Goal: Task Accomplishment & Management: Use online tool/utility

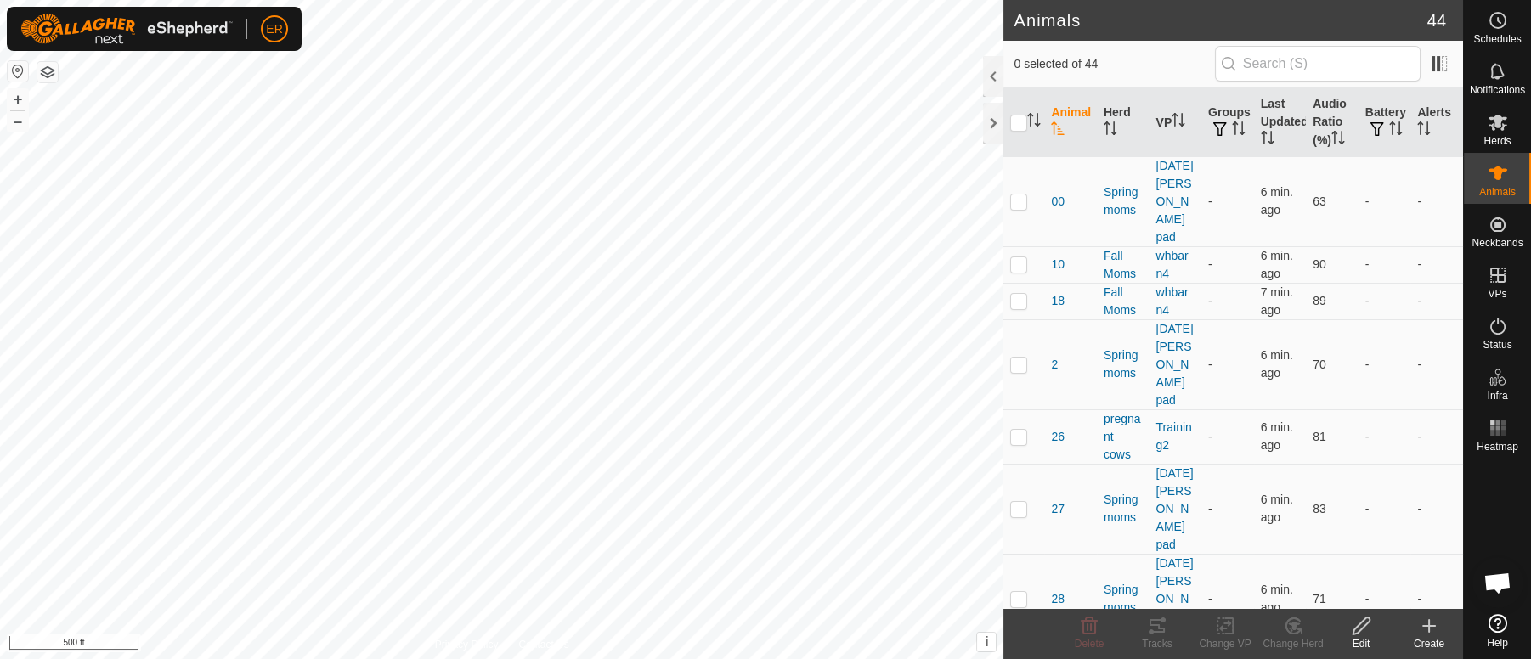
scroll to position [14816, 0]
click at [1140, 410] on td "pregnant cows" at bounding box center [1123, 437] width 53 height 54
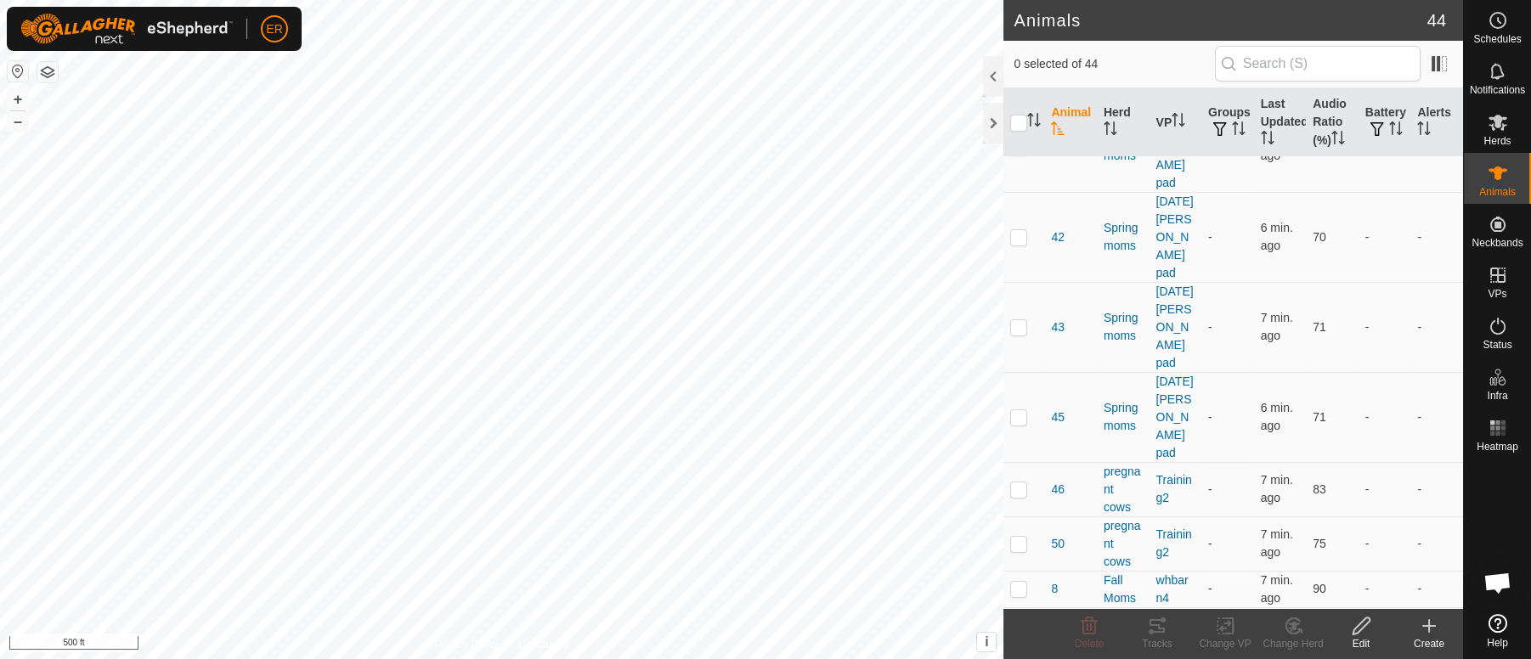
scroll to position [702, 0]
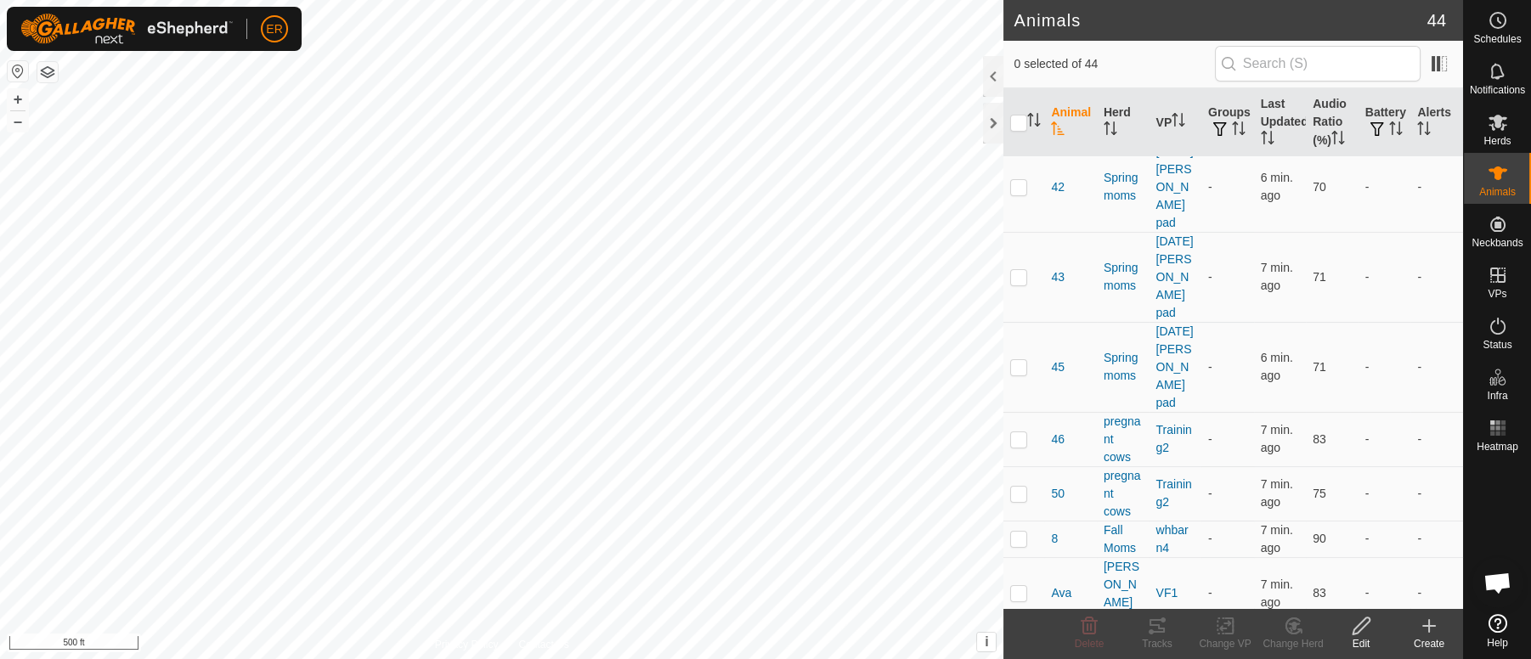
click at [1225, 630] on icon at bounding box center [1225, 626] width 21 height 20
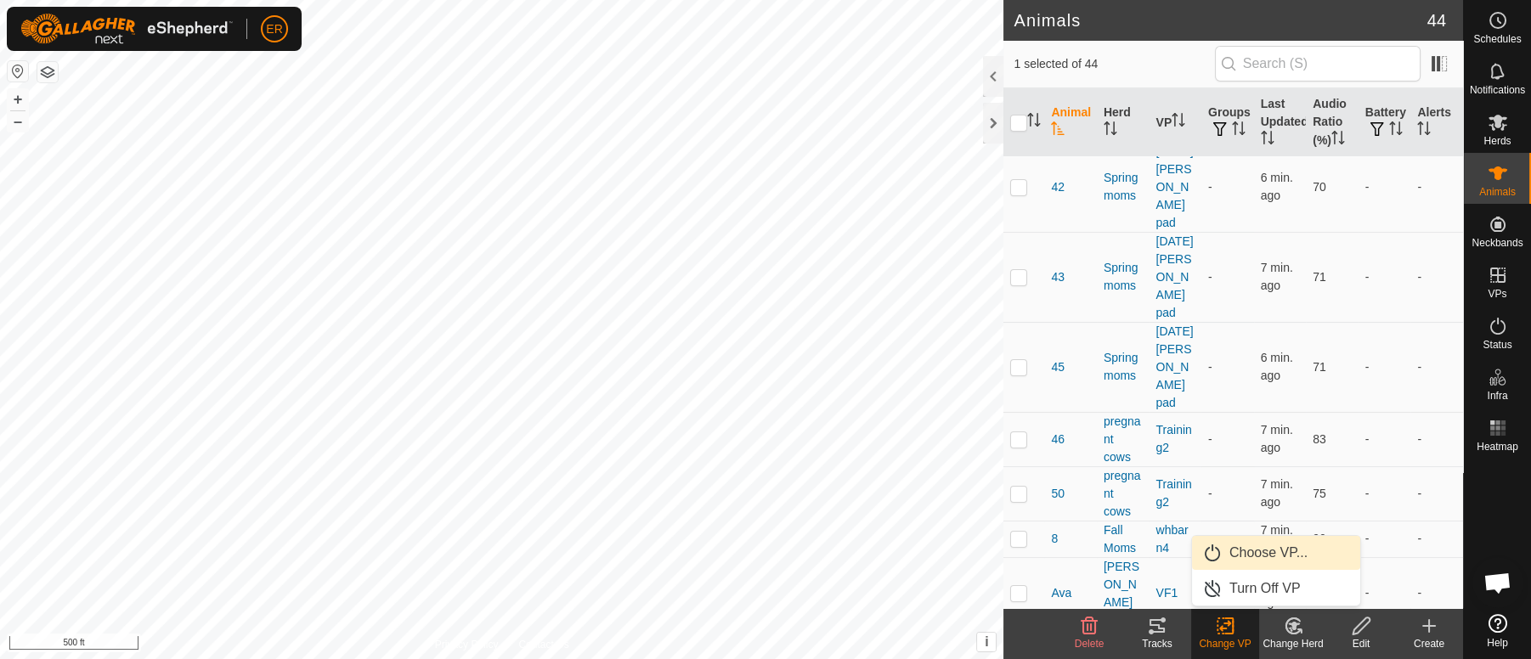
click at [1253, 553] on link "Choose VP..." at bounding box center [1276, 553] width 168 height 34
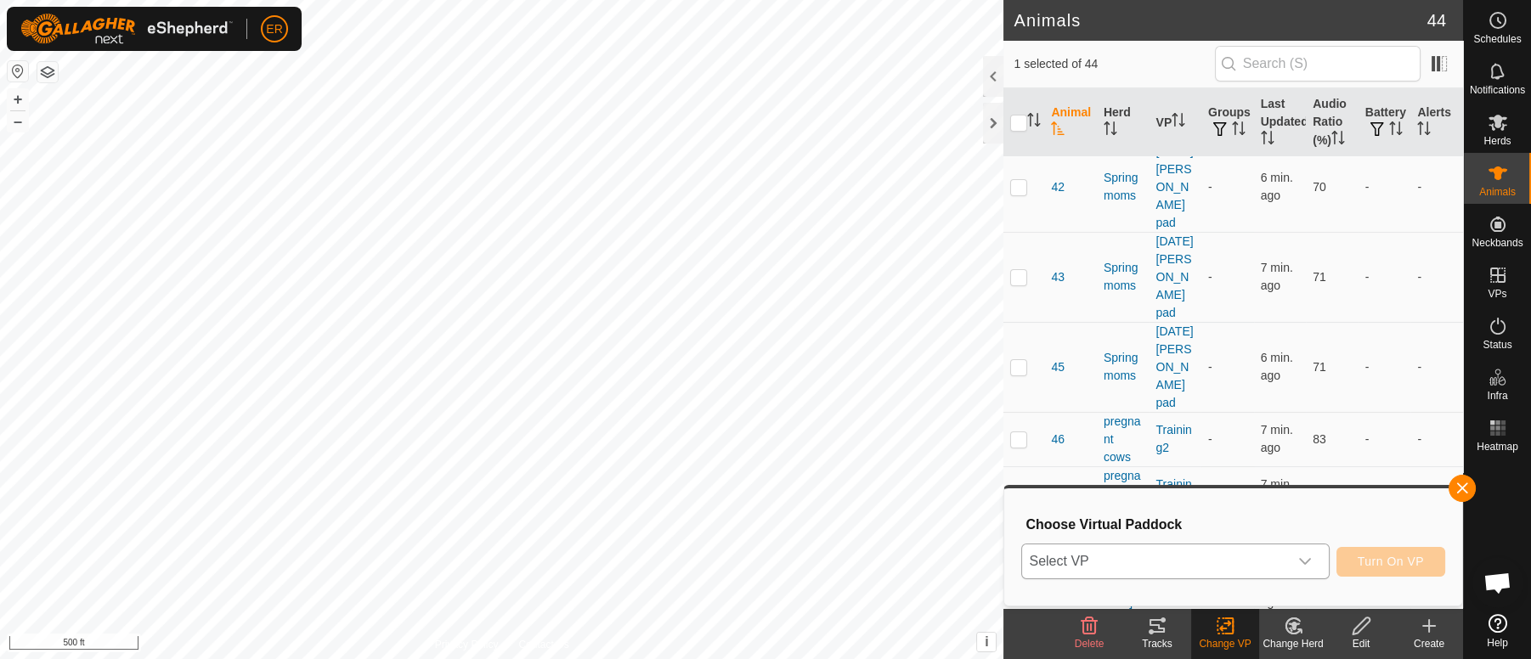
click at [1306, 561] on icon "dropdown trigger" at bounding box center [1305, 562] width 14 height 14
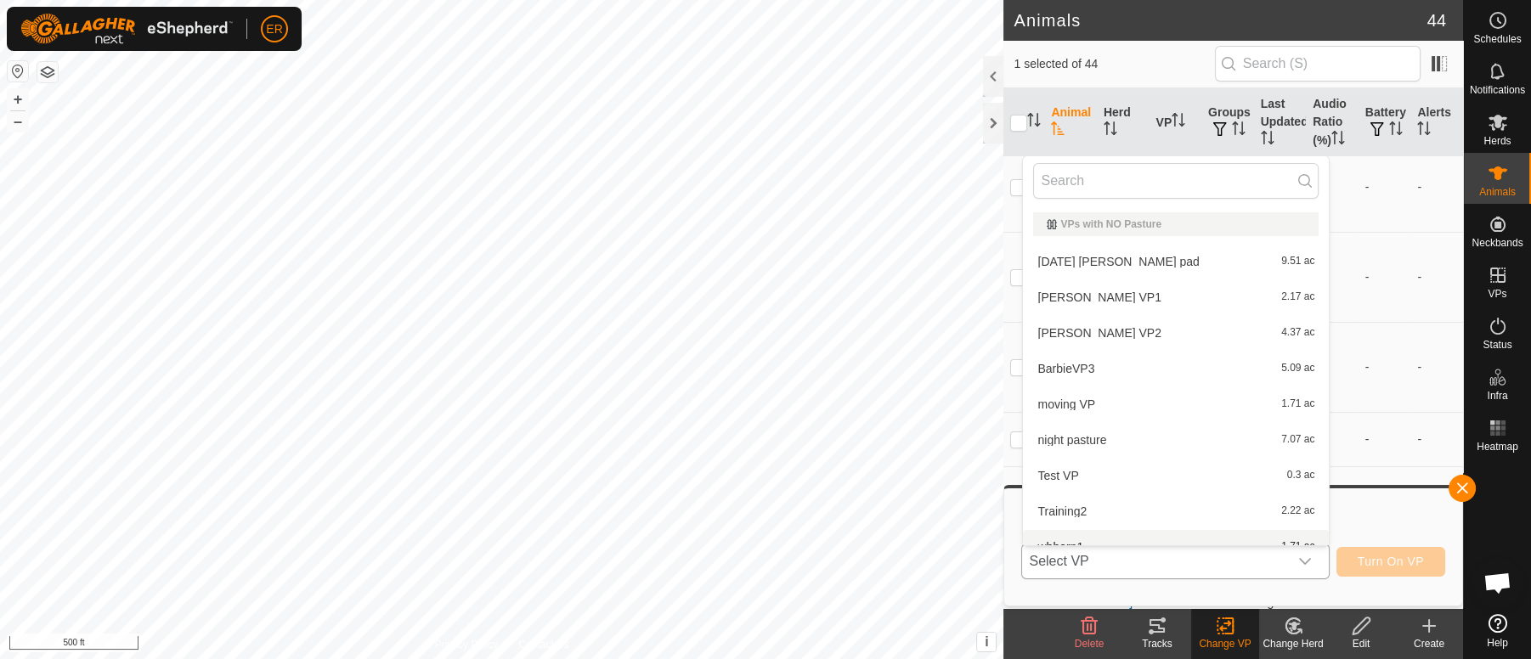
scroll to position [18, 0]
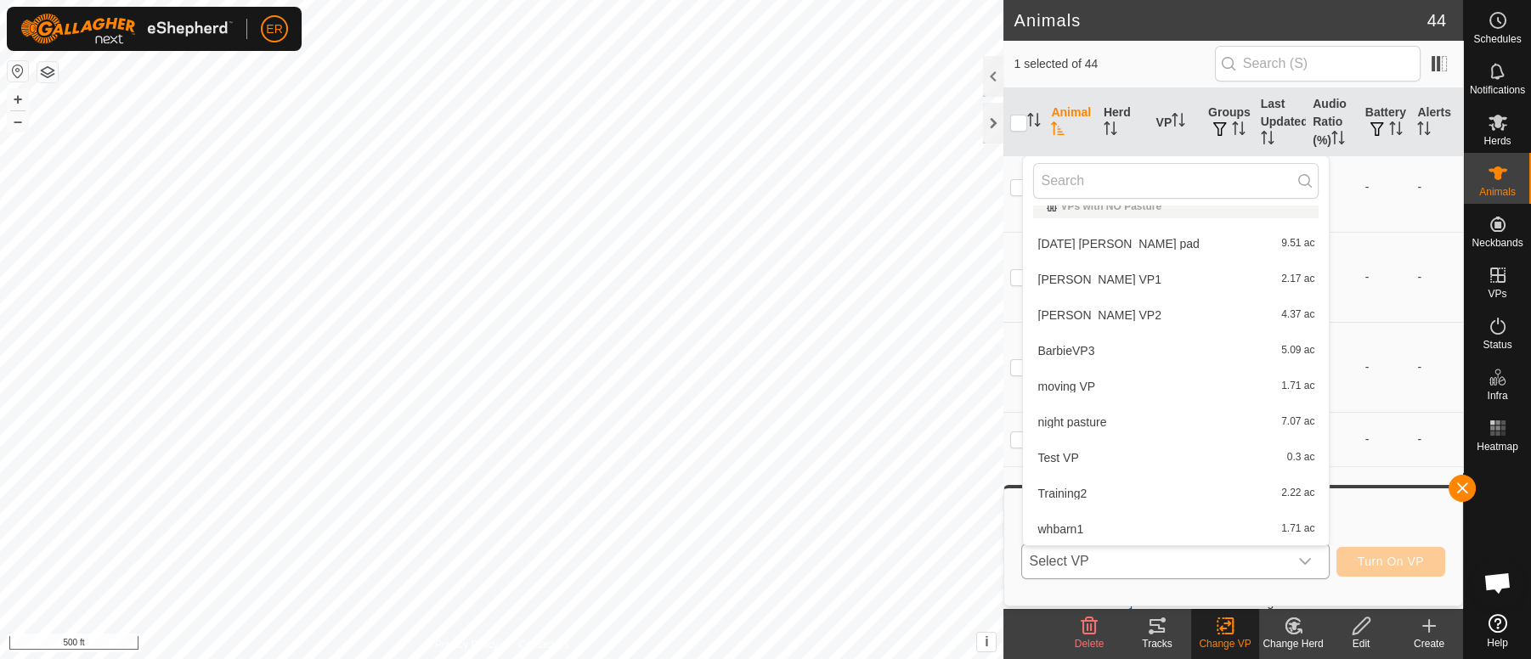
click at [1075, 496] on li "Training2 2.22 ac" at bounding box center [1176, 494] width 306 height 34
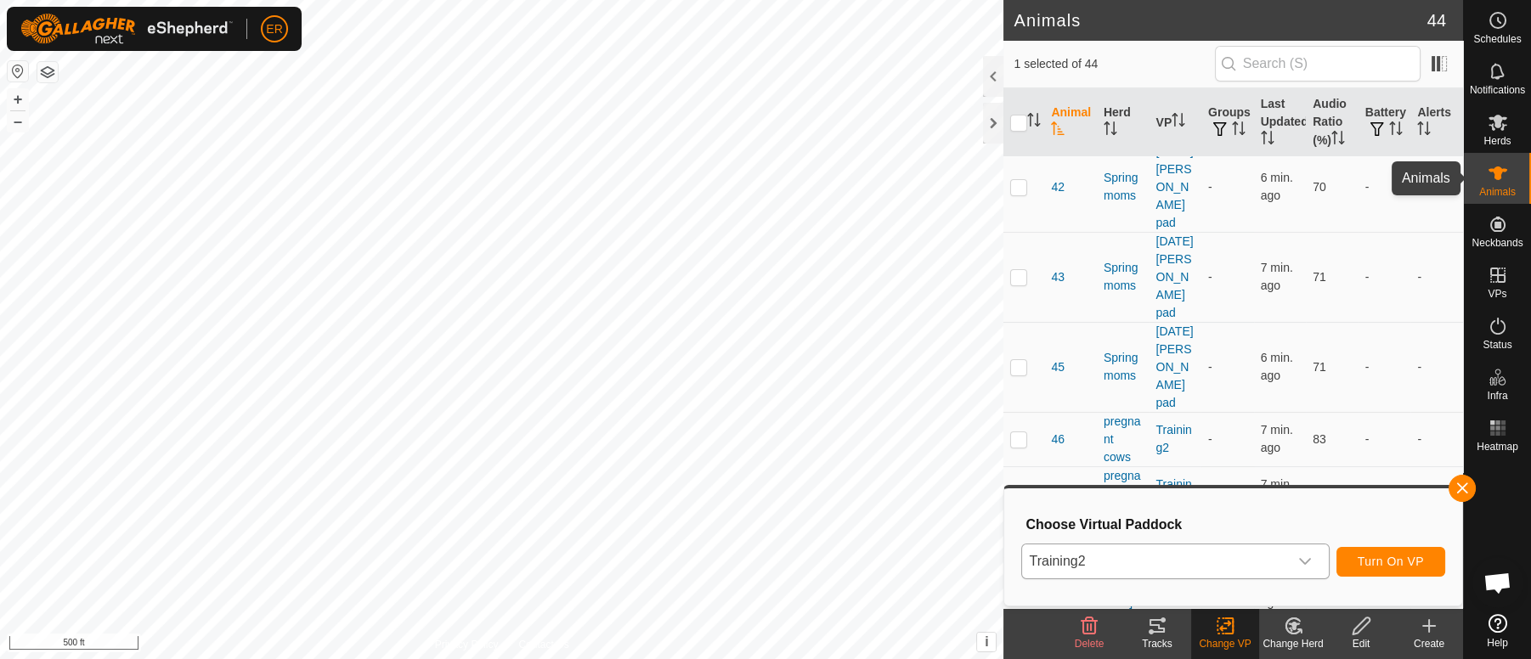
click at [1498, 168] on icon at bounding box center [1498, 174] width 19 height 14
click at [1499, 178] on icon at bounding box center [1498, 174] width 19 height 14
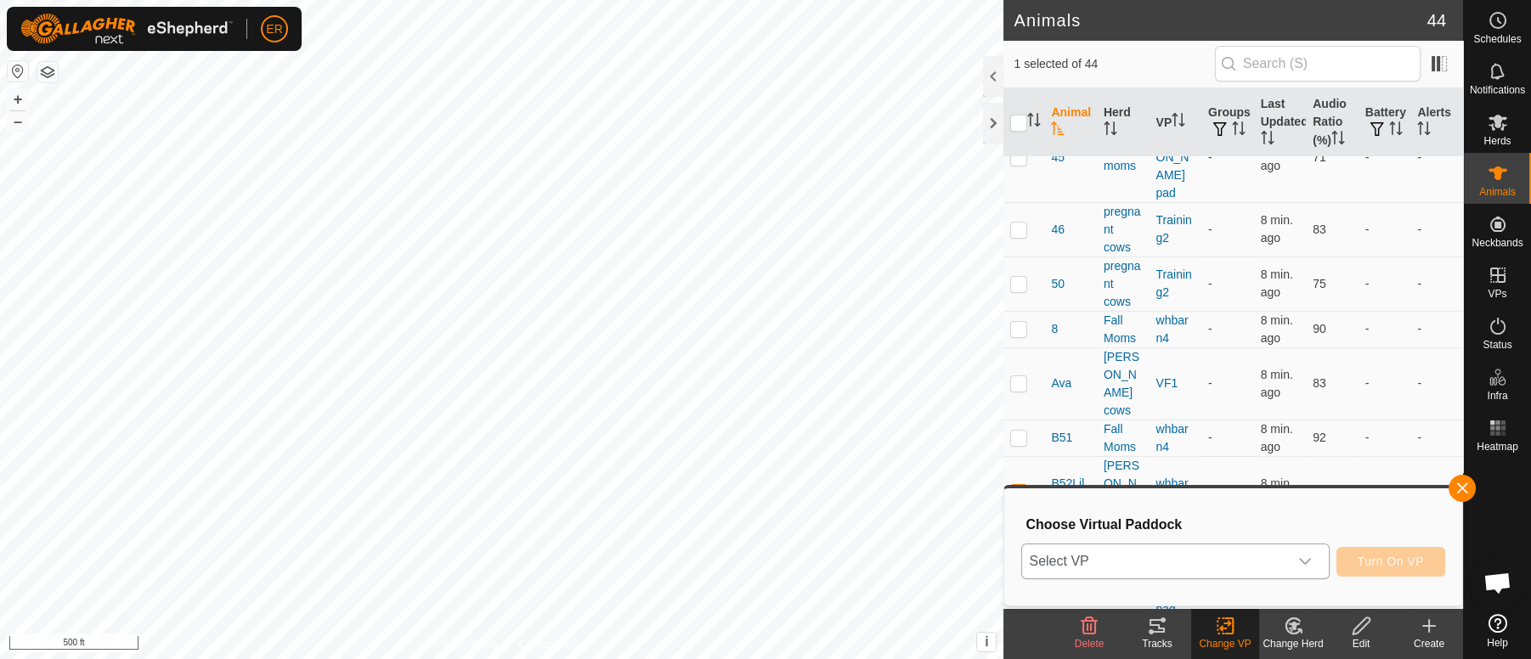
scroll to position [908, 0]
click at [1015, 489] on p-checkbox at bounding box center [1018, 496] width 17 height 14
checkbox input "false"
click at [1462, 487] on button "button" at bounding box center [1462, 488] width 27 height 27
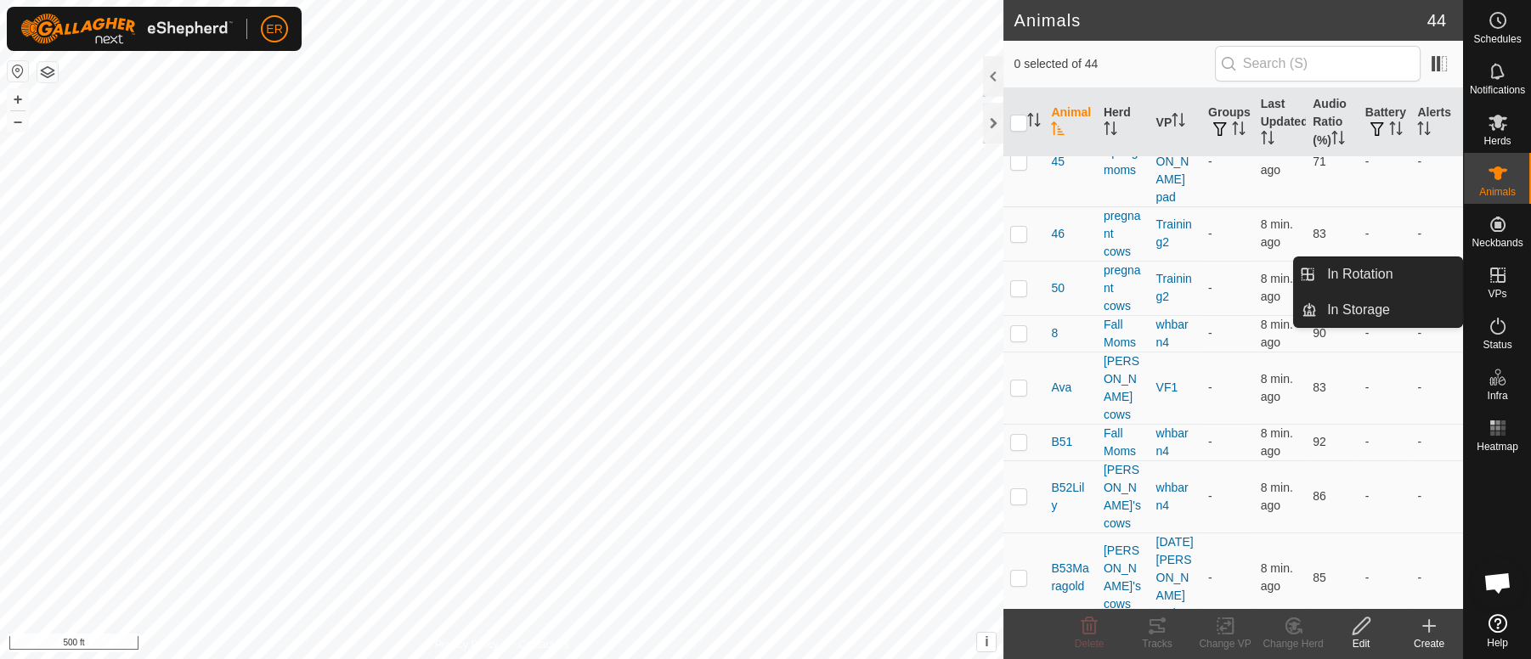
click at [1496, 276] on icon at bounding box center [1497, 275] width 15 height 15
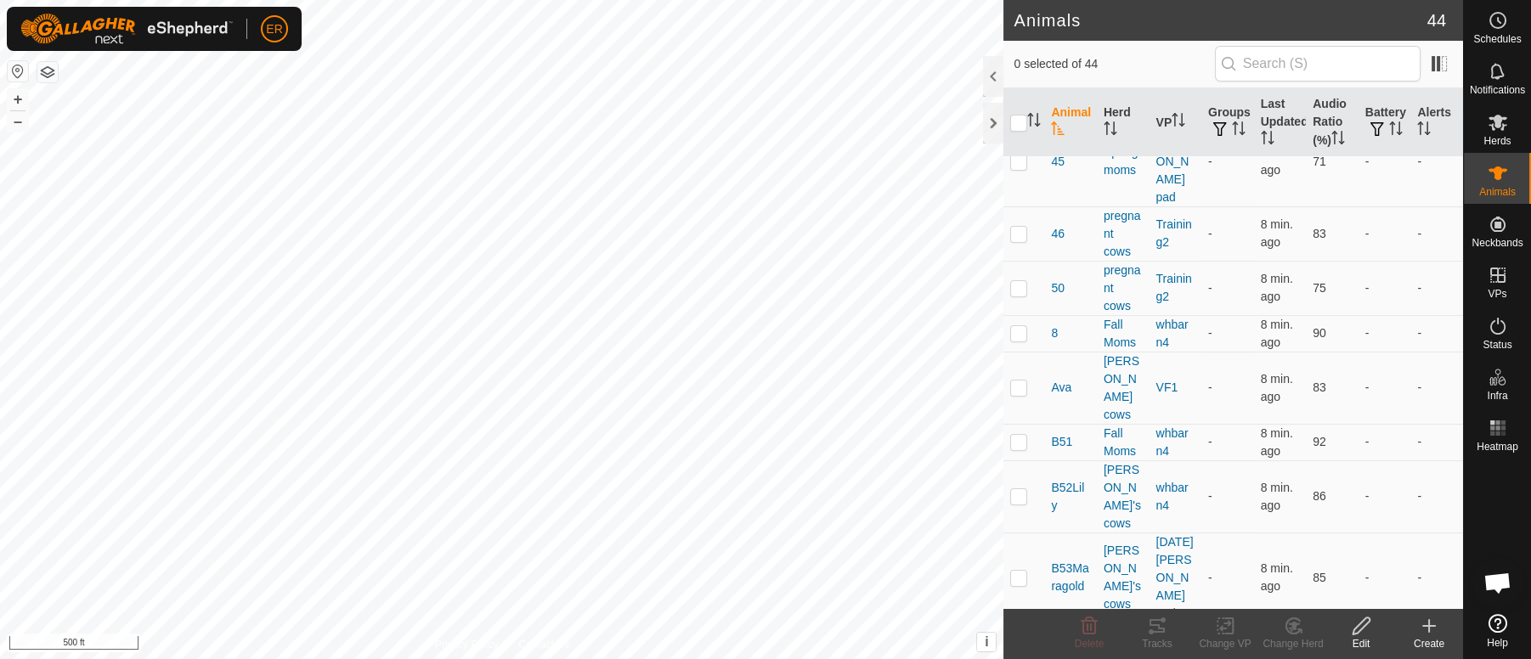
click at [1433, 625] on icon at bounding box center [1429, 626] width 20 height 20
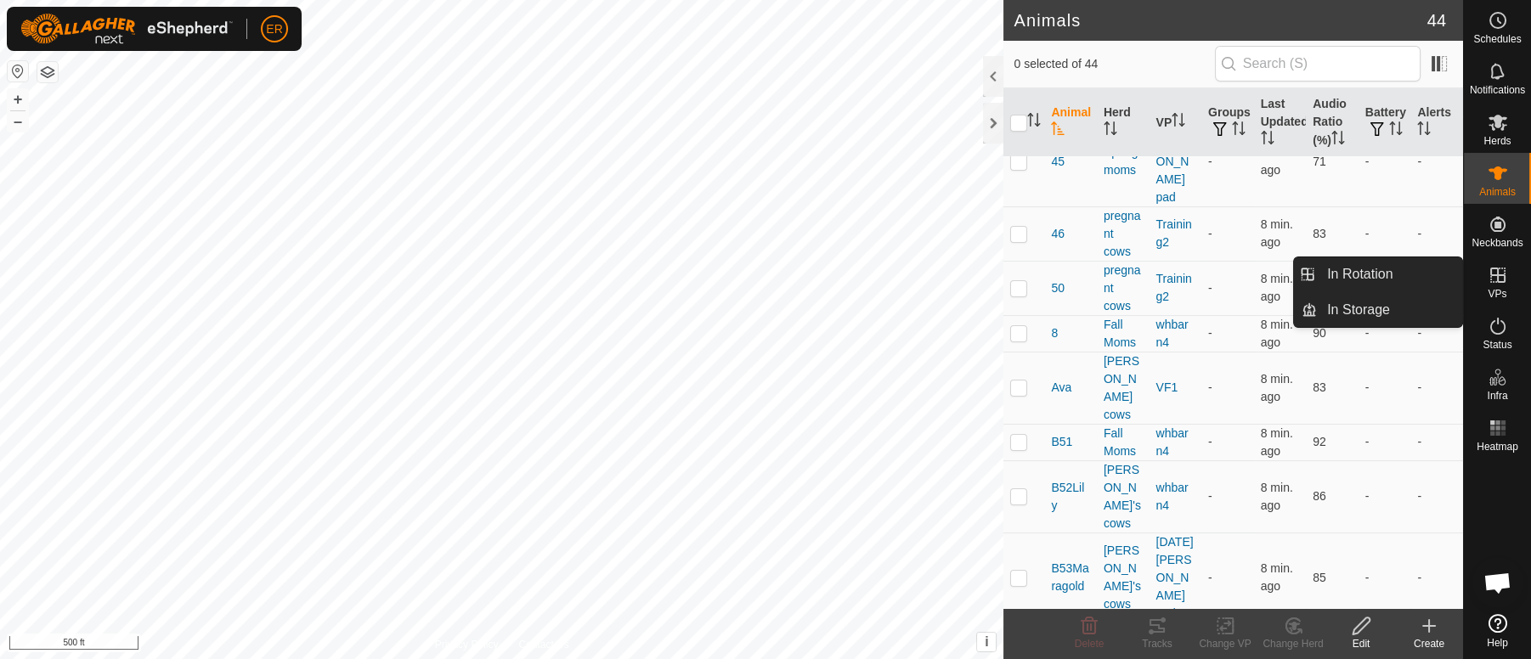
click at [1492, 273] on icon at bounding box center [1498, 275] width 20 height 20
click at [1355, 277] on link "In Rotation" at bounding box center [1389, 274] width 145 height 34
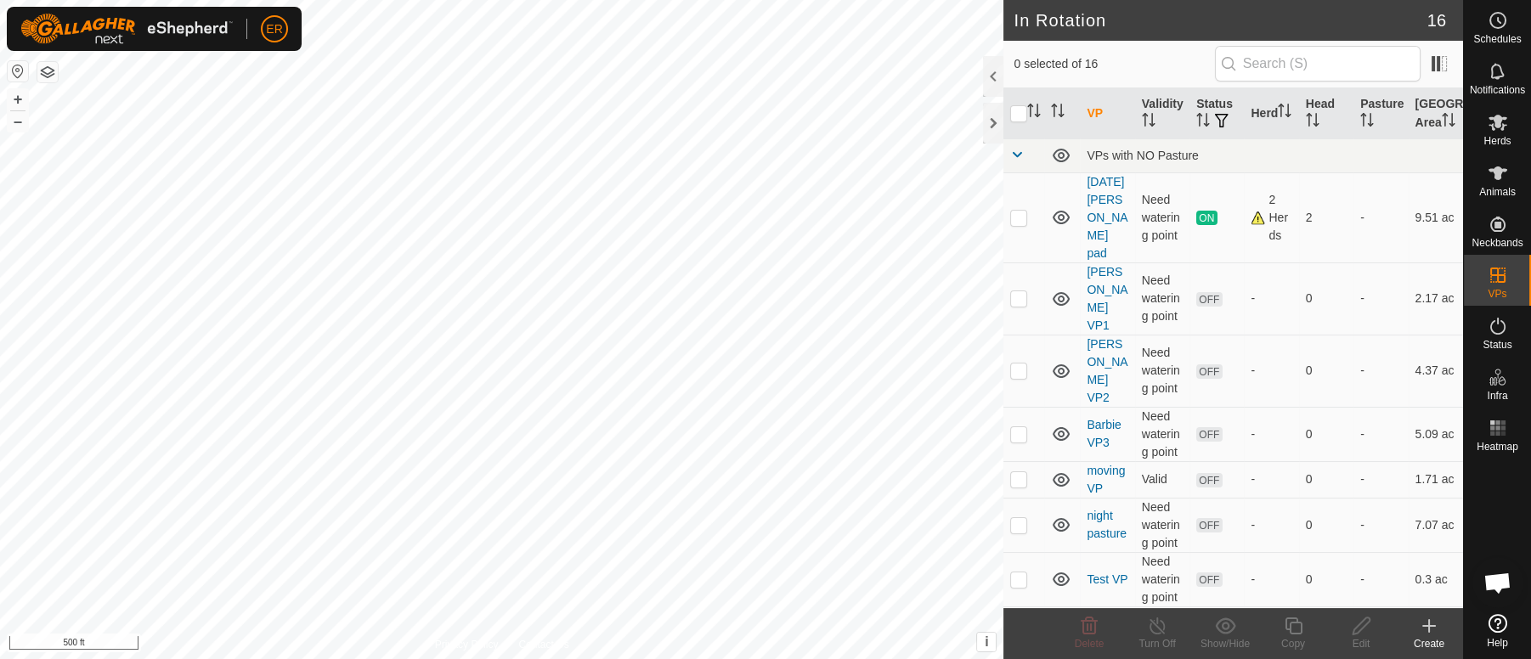
click at [1428, 630] on icon at bounding box center [1429, 626] width 20 height 20
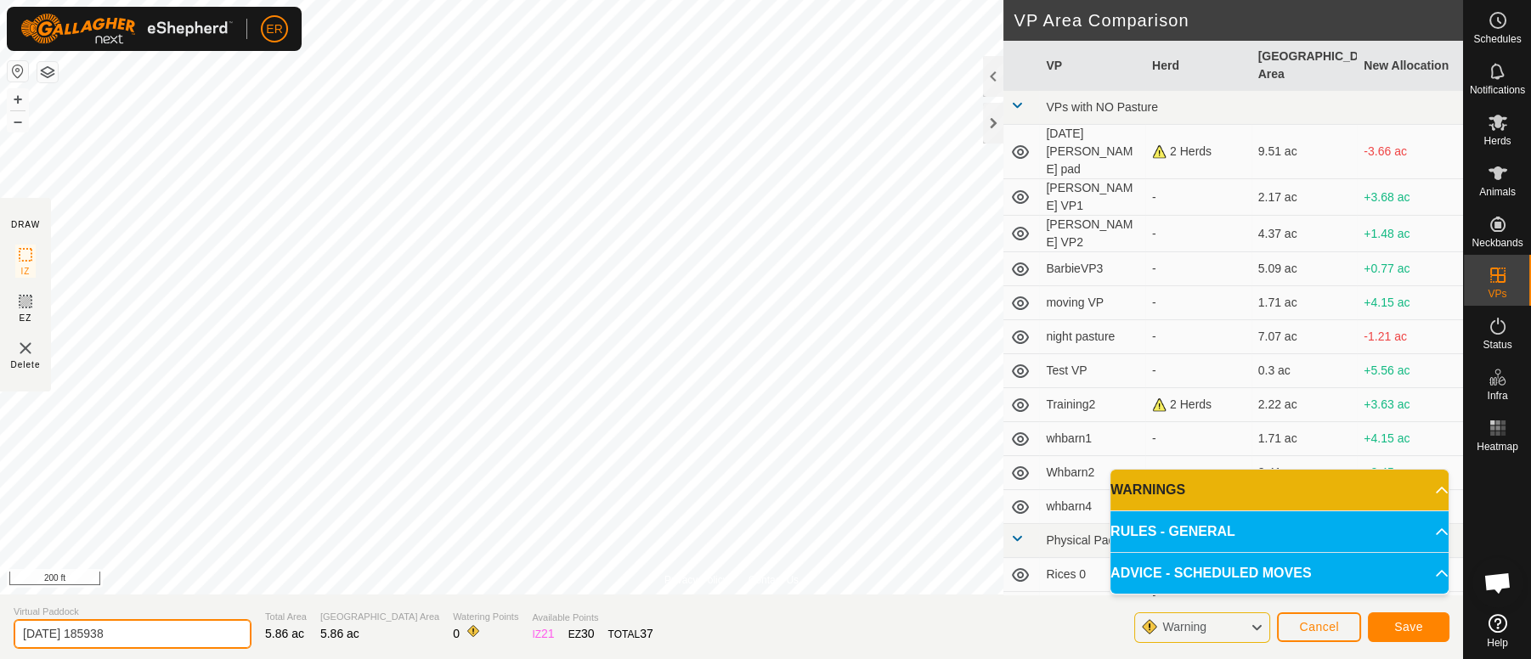
click at [144, 625] on input "2025-09-20 185938" at bounding box center [133, 634] width 238 height 30
type input "2"
type input "Moisey's"
click at [1408, 625] on span "Save" at bounding box center [1408, 627] width 29 height 14
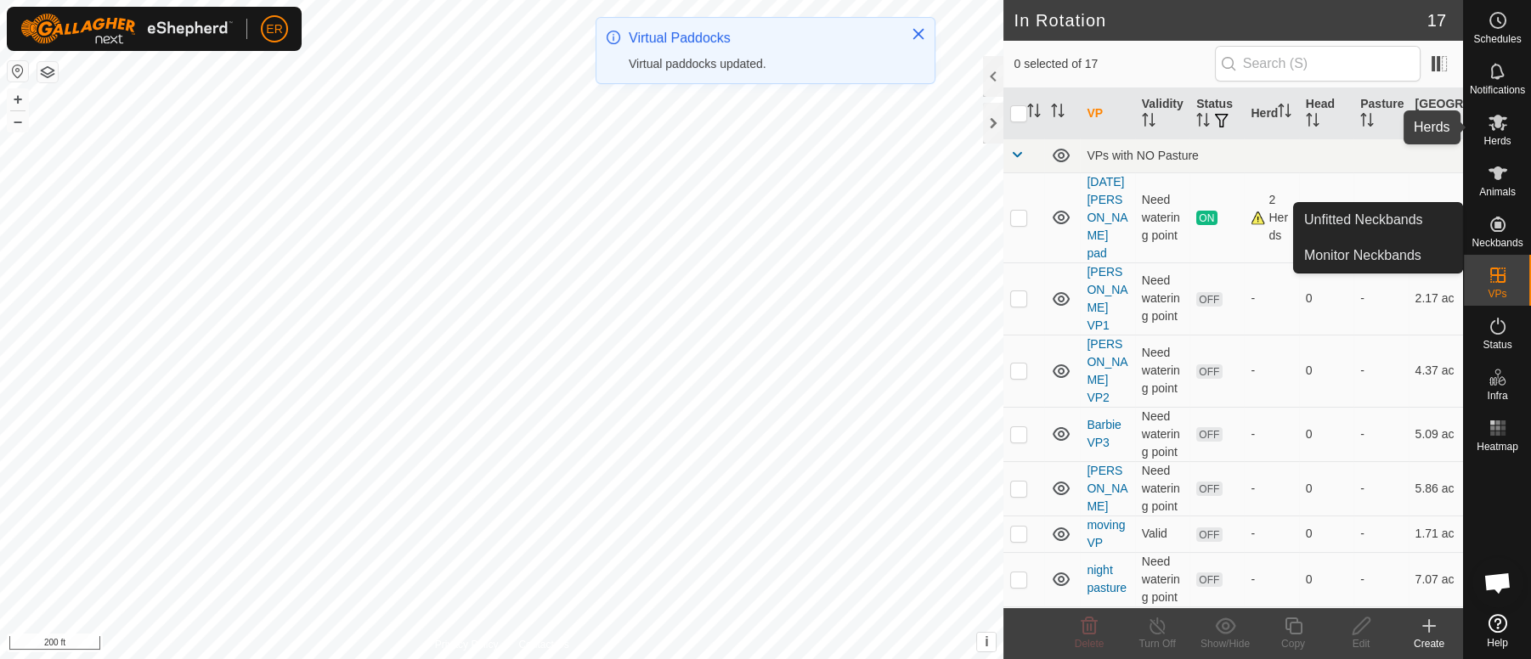
click at [1496, 128] on icon at bounding box center [1498, 122] width 20 height 20
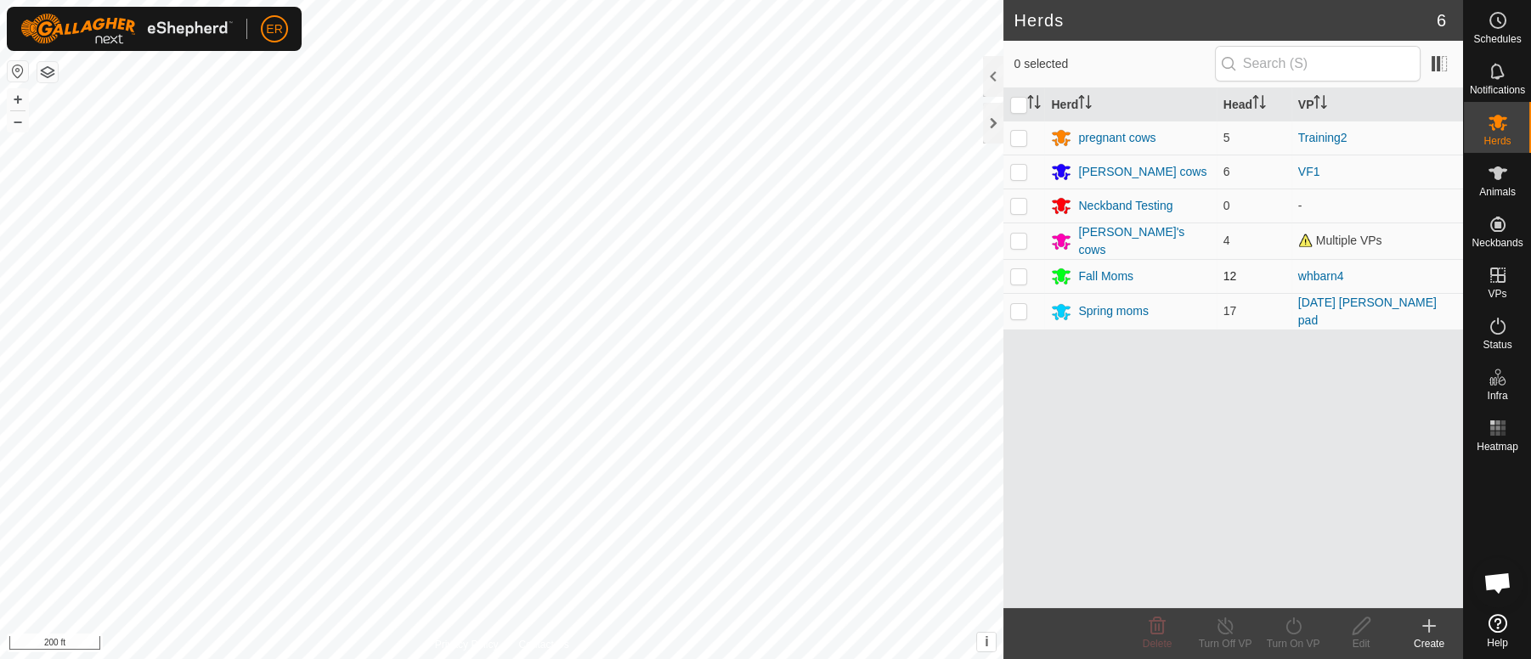
click at [1017, 271] on p-checkbox at bounding box center [1018, 276] width 17 height 14
checkbox input "true"
click at [1287, 630] on icon at bounding box center [1293, 626] width 15 height 17
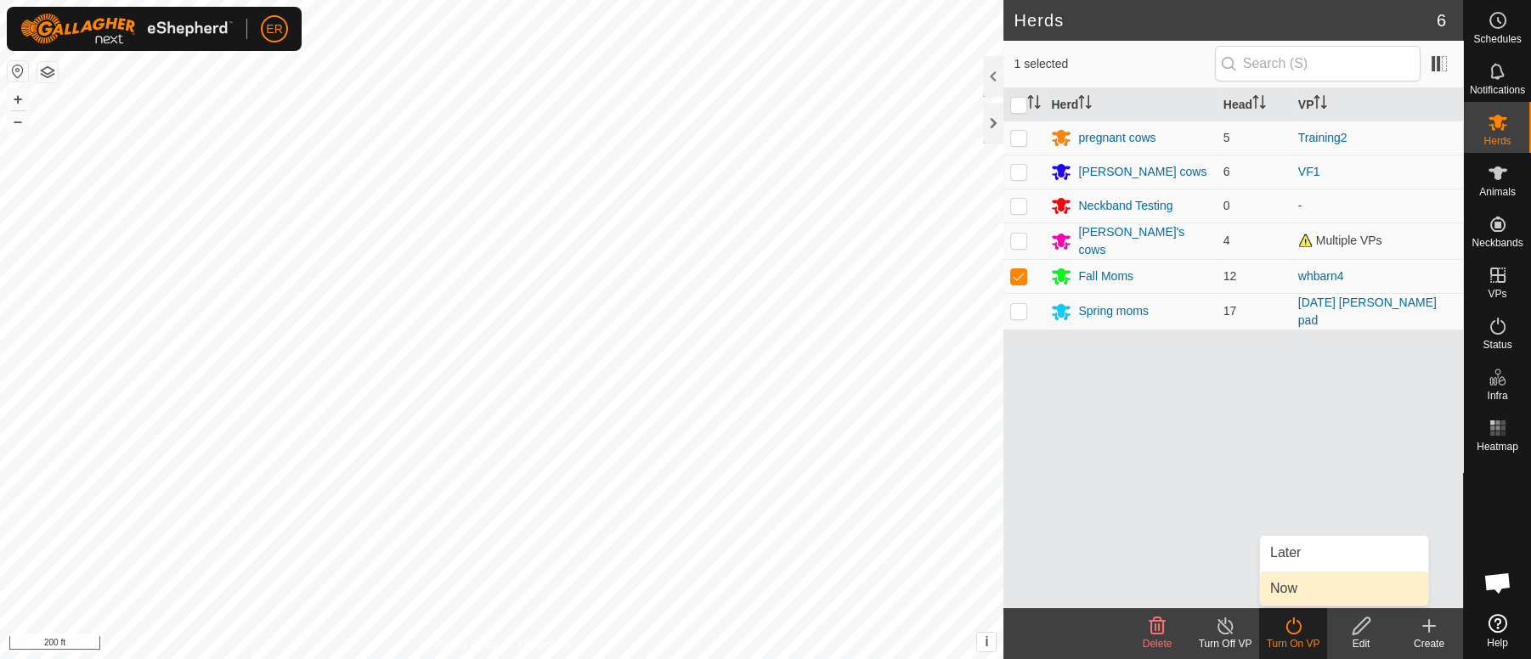
click at [1282, 585] on link "Now" at bounding box center [1344, 589] width 168 height 34
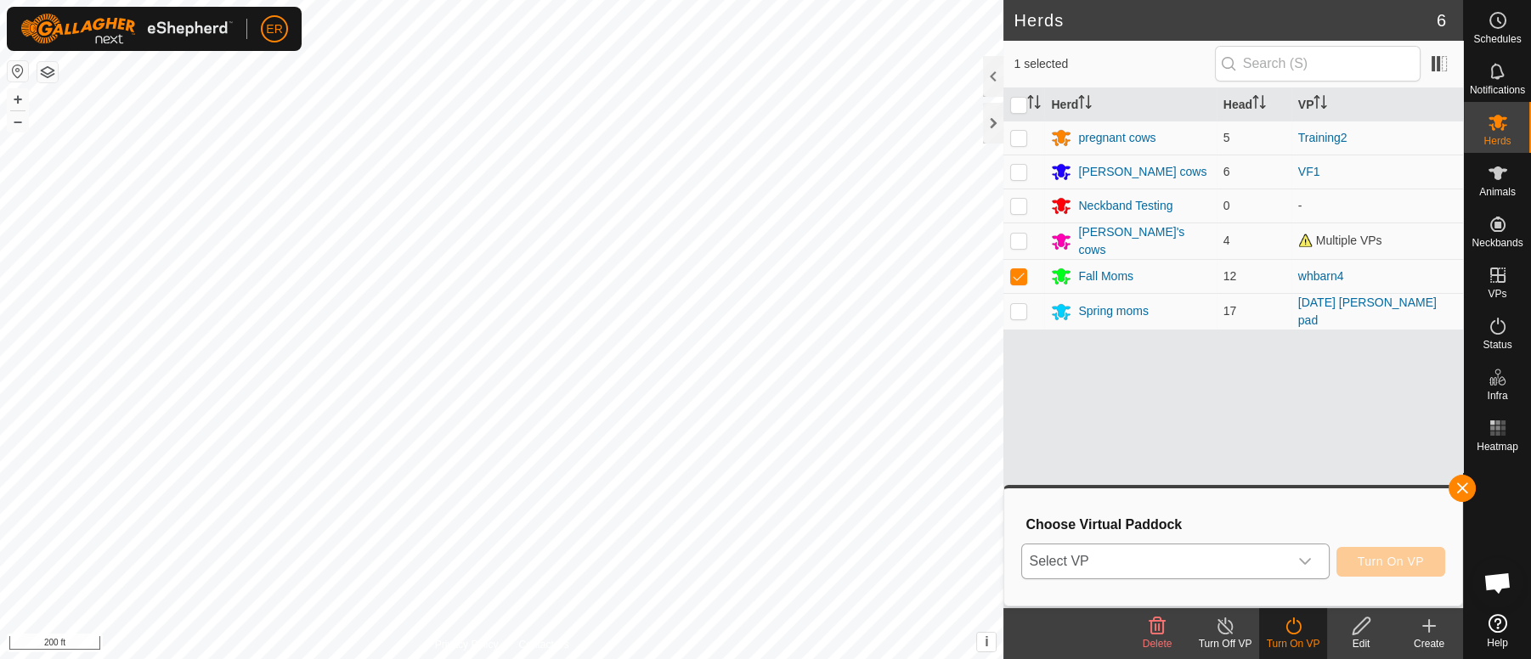
click at [1303, 559] on icon "dropdown trigger" at bounding box center [1305, 562] width 14 height 14
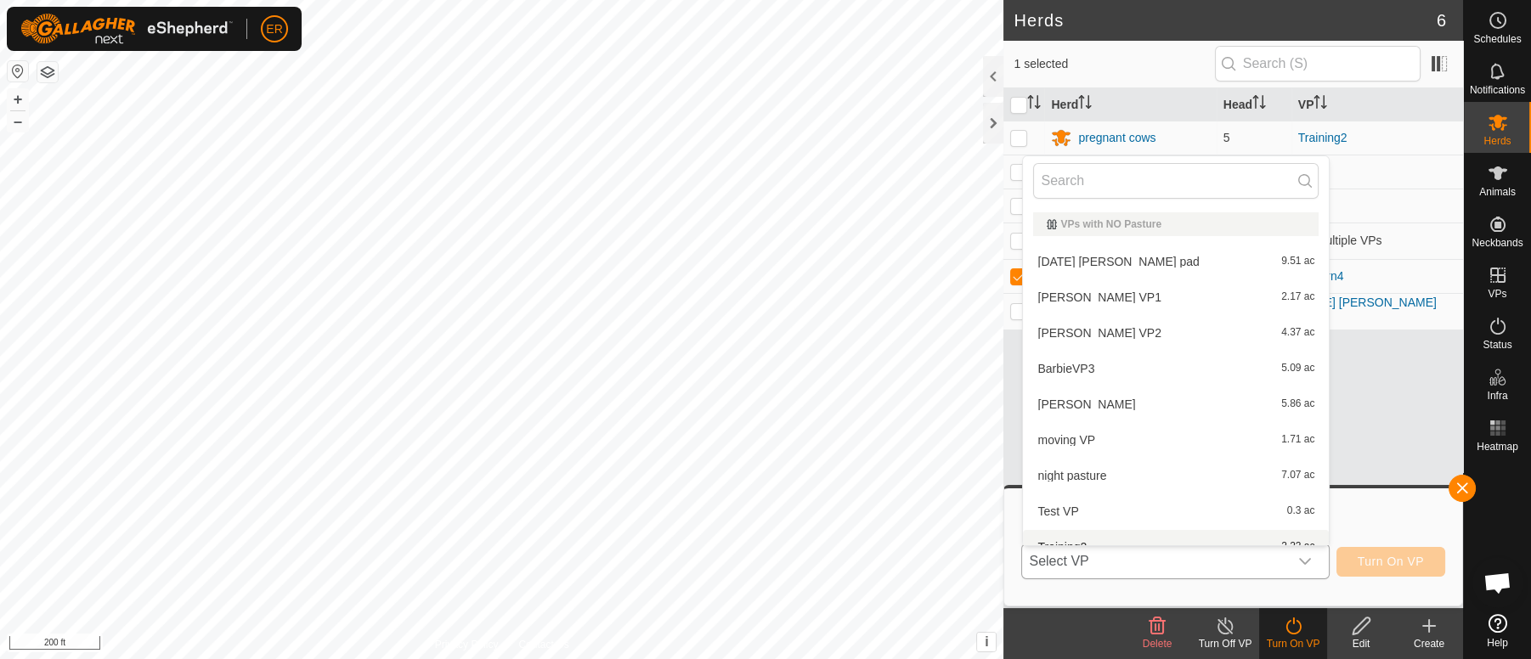
scroll to position [18, 0]
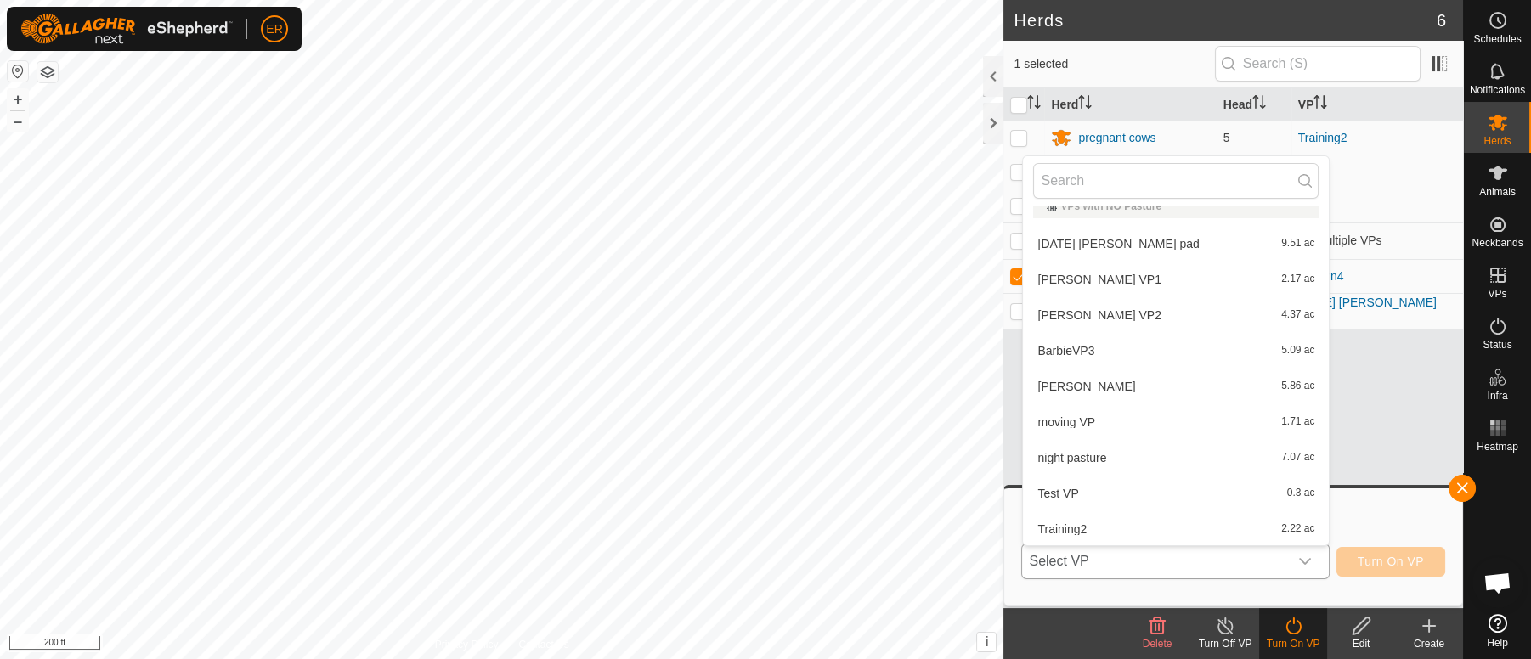
click at [1055, 385] on li "Moisey's 5.86 ac" at bounding box center [1176, 387] width 306 height 34
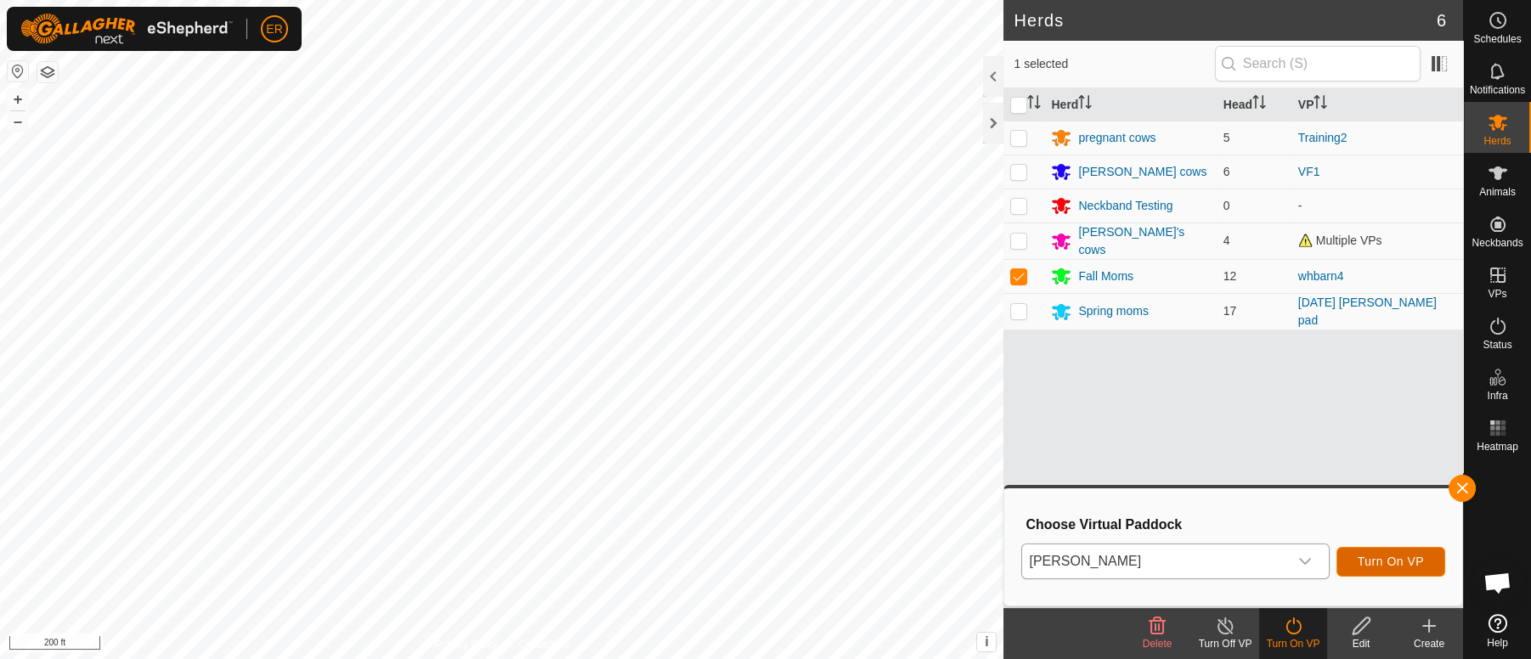
click at [1388, 563] on span "Turn On VP" at bounding box center [1391, 562] width 66 height 14
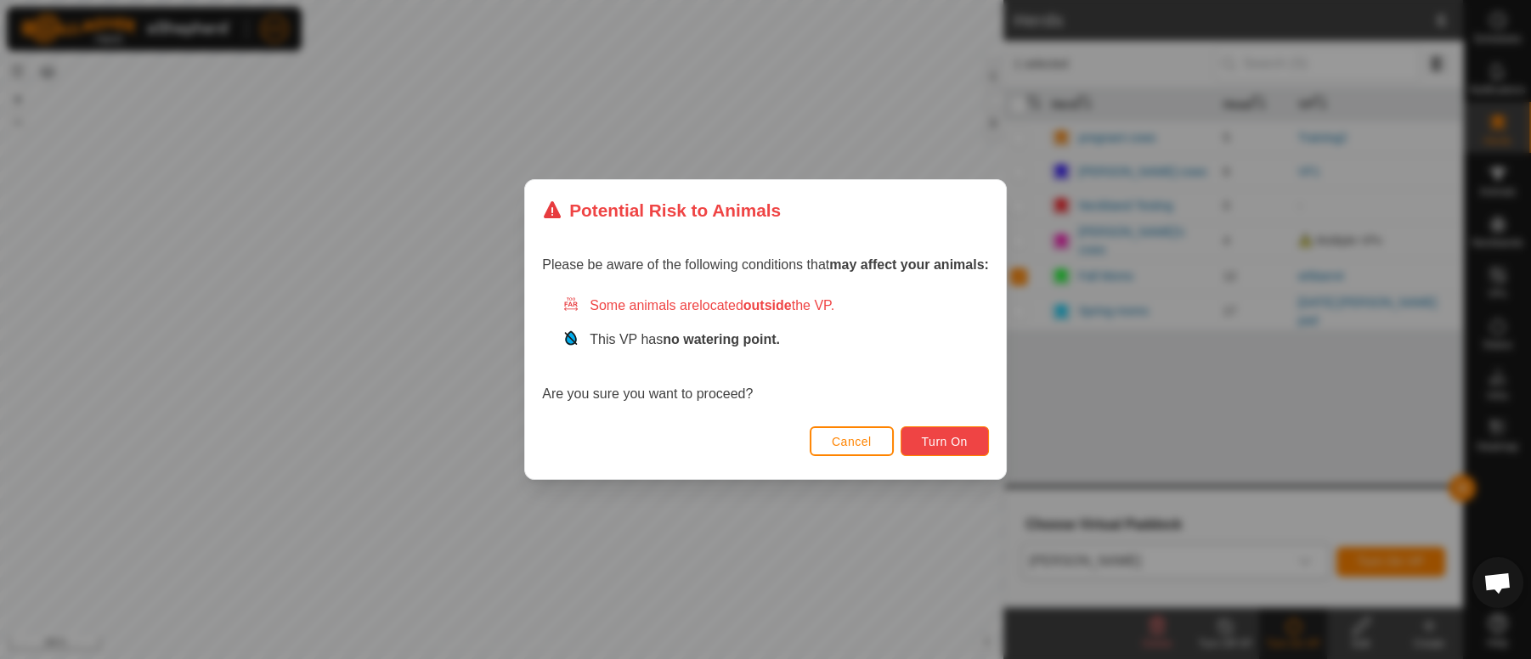
drag, startPoint x: 938, startPoint y: 443, endPoint x: 924, endPoint y: 445, distance: 14.7
click at [924, 445] on button "Turn On" at bounding box center [945, 442] width 88 height 30
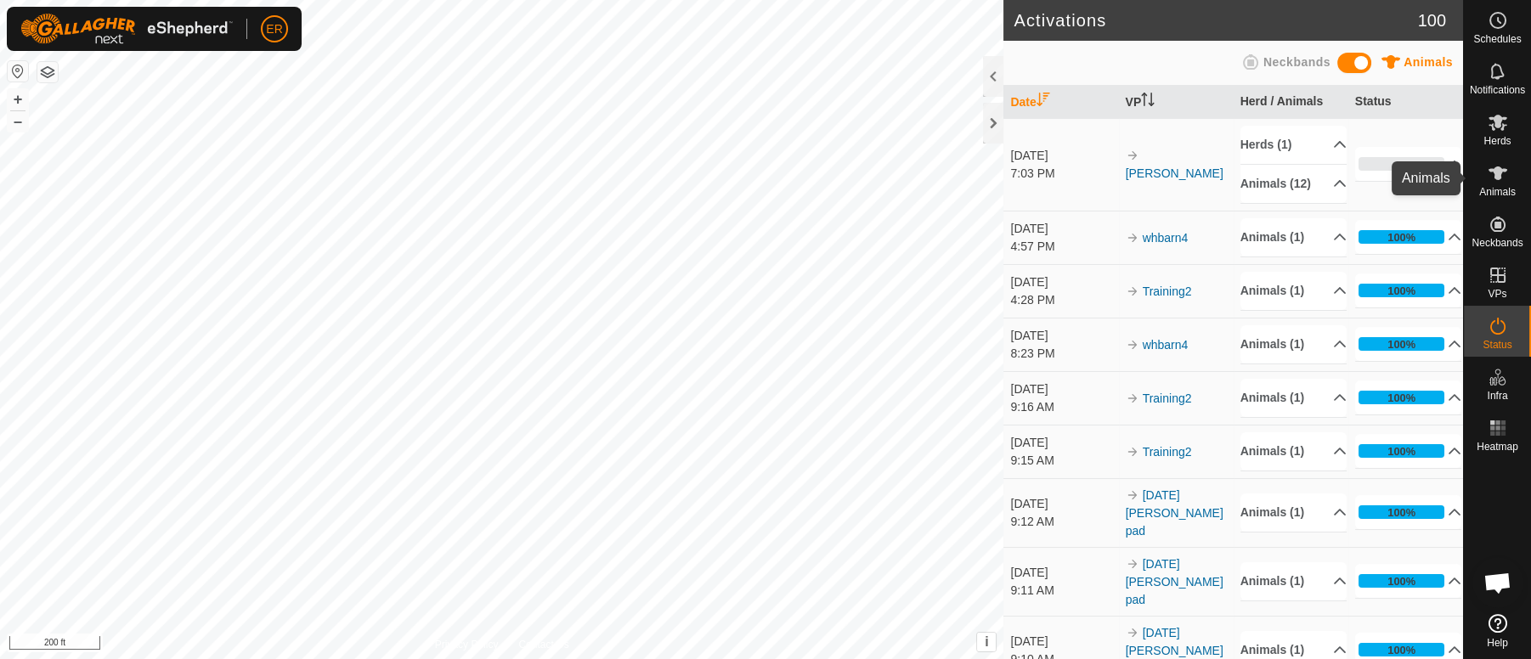
click at [1496, 173] on icon at bounding box center [1498, 174] width 19 height 14
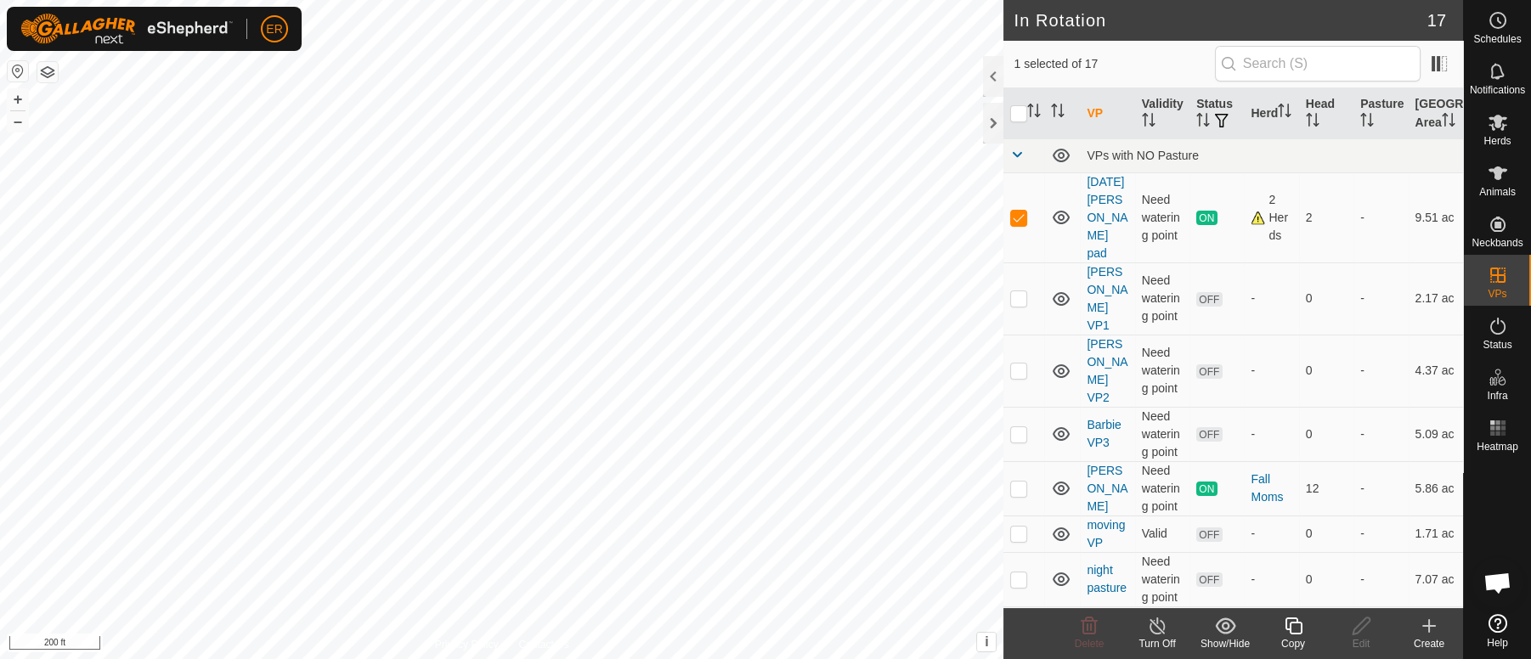
click at [1152, 631] on icon at bounding box center [1157, 626] width 21 height 20
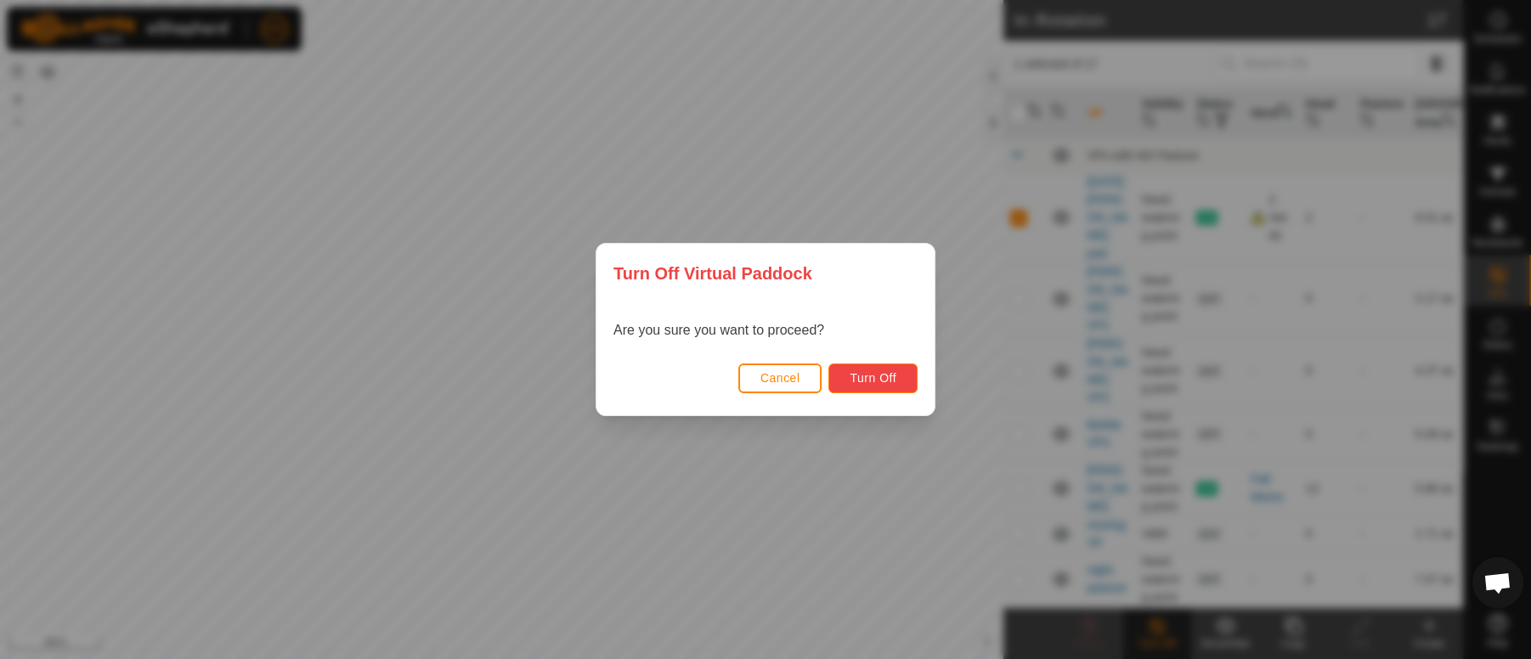
click at [875, 377] on span "Turn Off" at bounding box center [873, 378] width 47 height 14
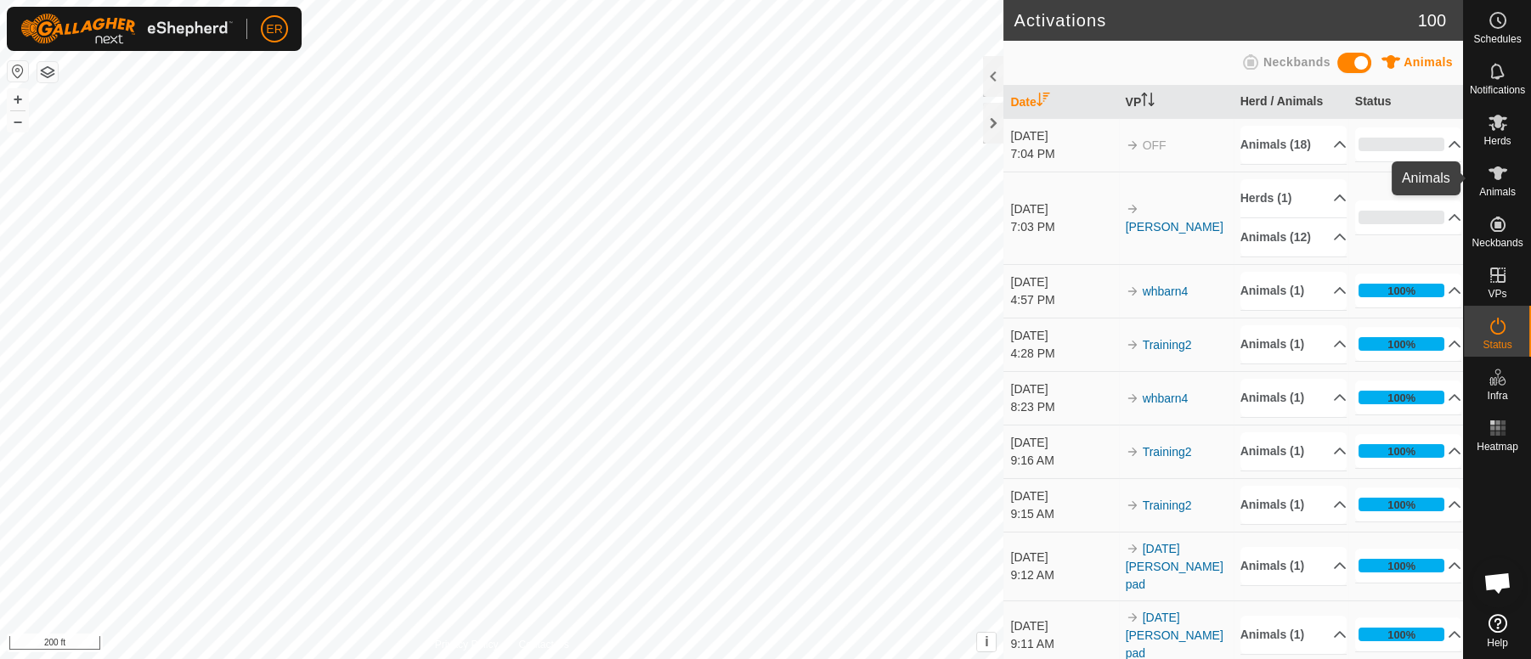
click at [1491, 176] on icon at bounding box center [1498, 173] width 20 height 20
